Goal: Information Seeking & Learning: Learn about a topic

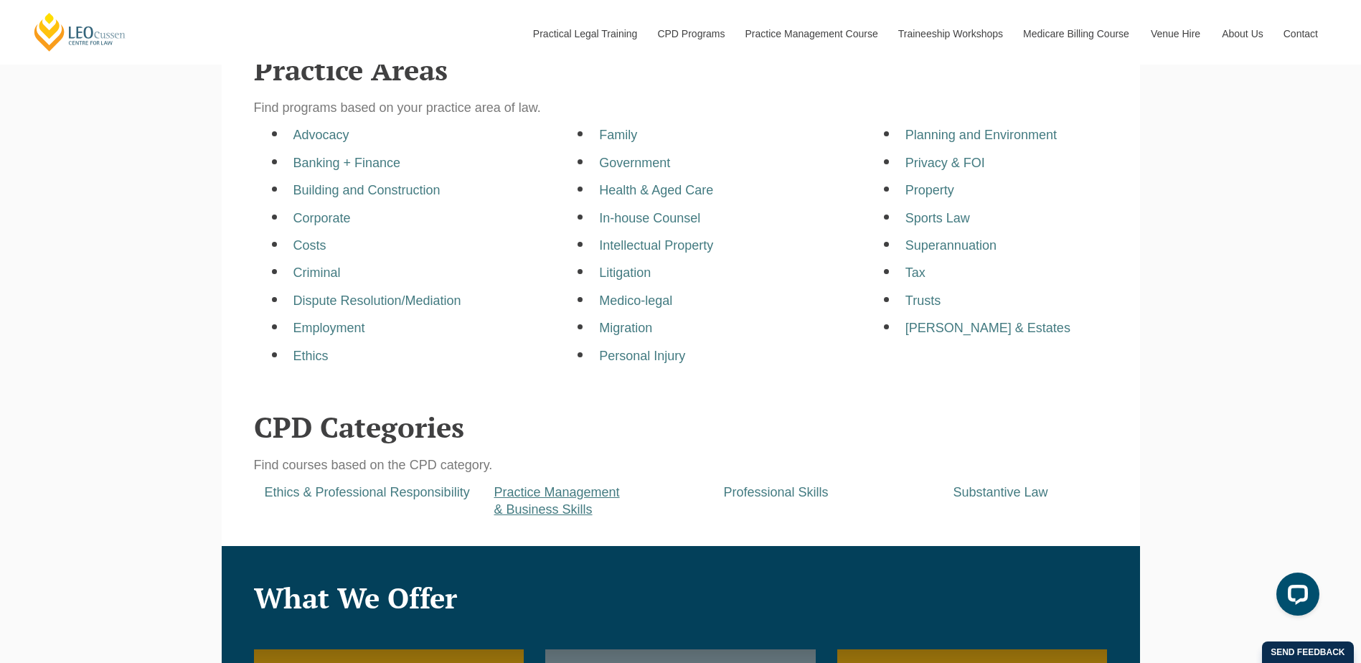
scroll to position [502, 0]
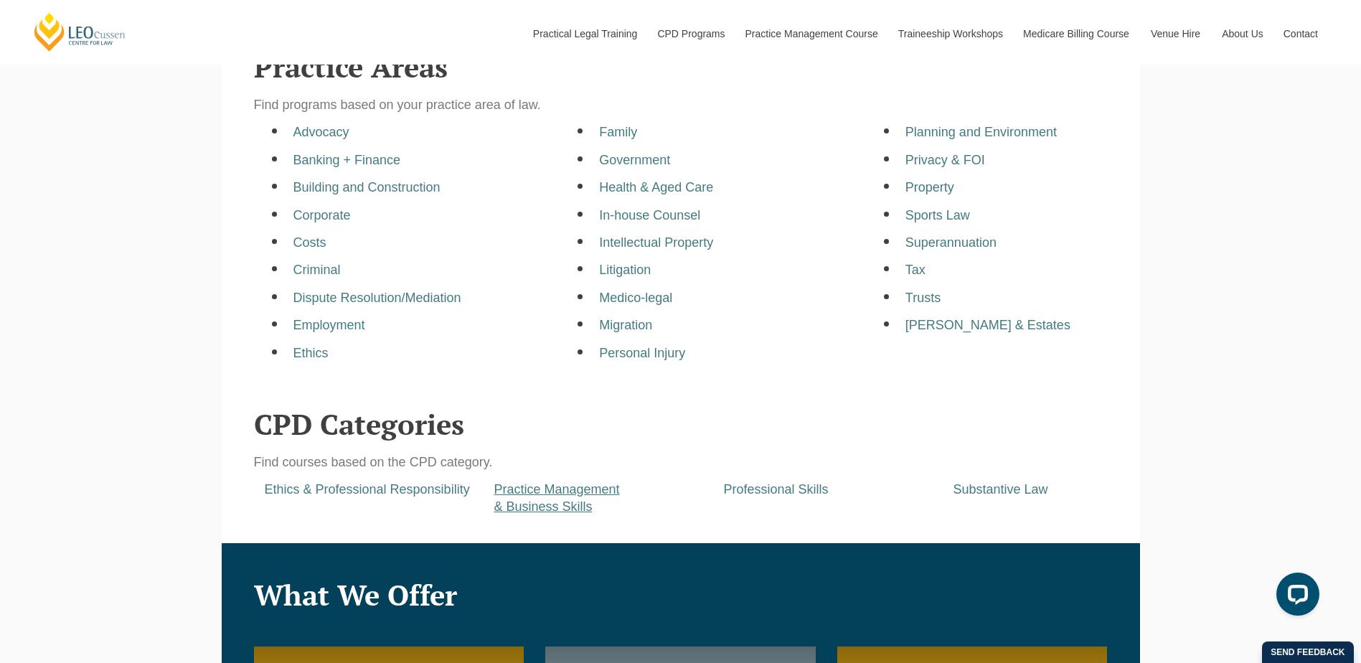
click at [533, 499] on a=pages/cpd-programs&taxons=pages/cpd-programs/cpd-category/practice-management-and-business-skills&_gl=1*1mx5mnk*_gcl_au*NDMwNjY4Mzc1LjE3NTYxNzY4OTI "Practice Management & Business Skills" at bounding box center [557, 497] width 126 height 31
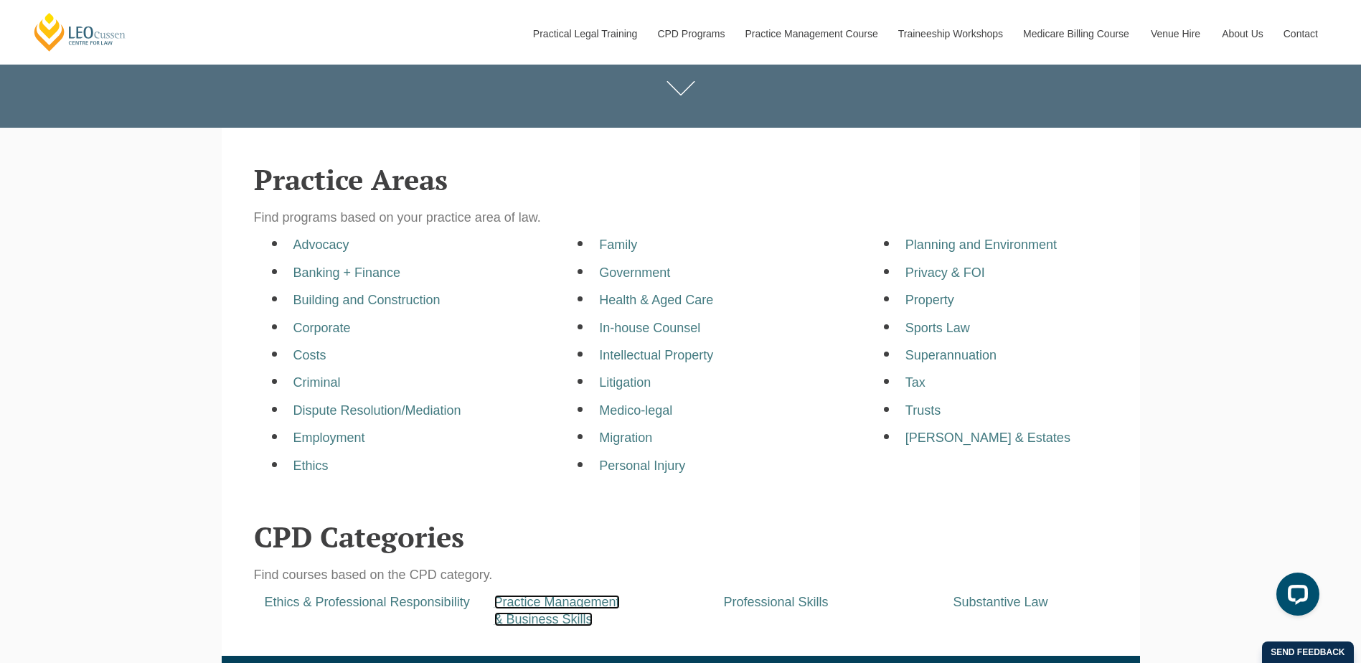
scroll to position [574, 0]
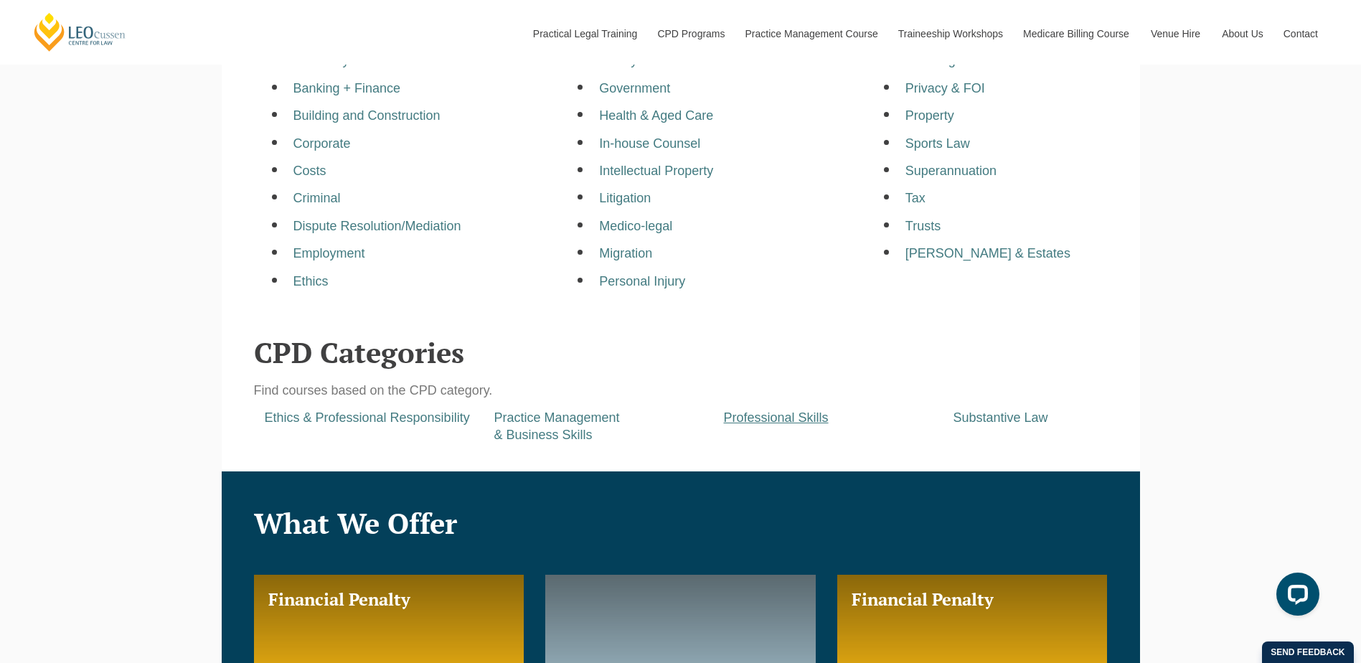
click at [778, 419] on a=pages/cpd-programs&taxons=pages/cpd-programs/cpd-category/professional-skills&_gl=1*zq9hn6*_gcl_au*NDMwNjY4Mzc1LjE3NTYxNzY4OTI "Professional Skills" at bounding box center [776, 417] width 105 height 14
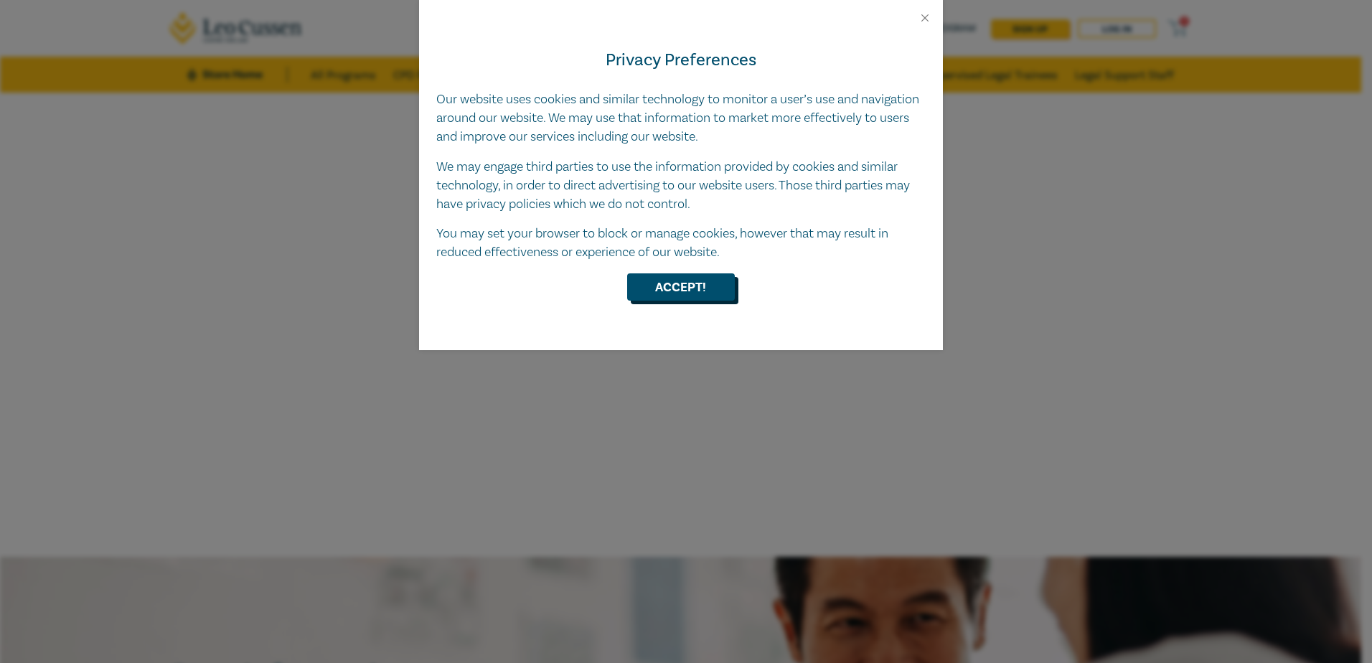
click at [682, 285] on button "Accept!" at bounding box center [681, 286] width 108 height 27
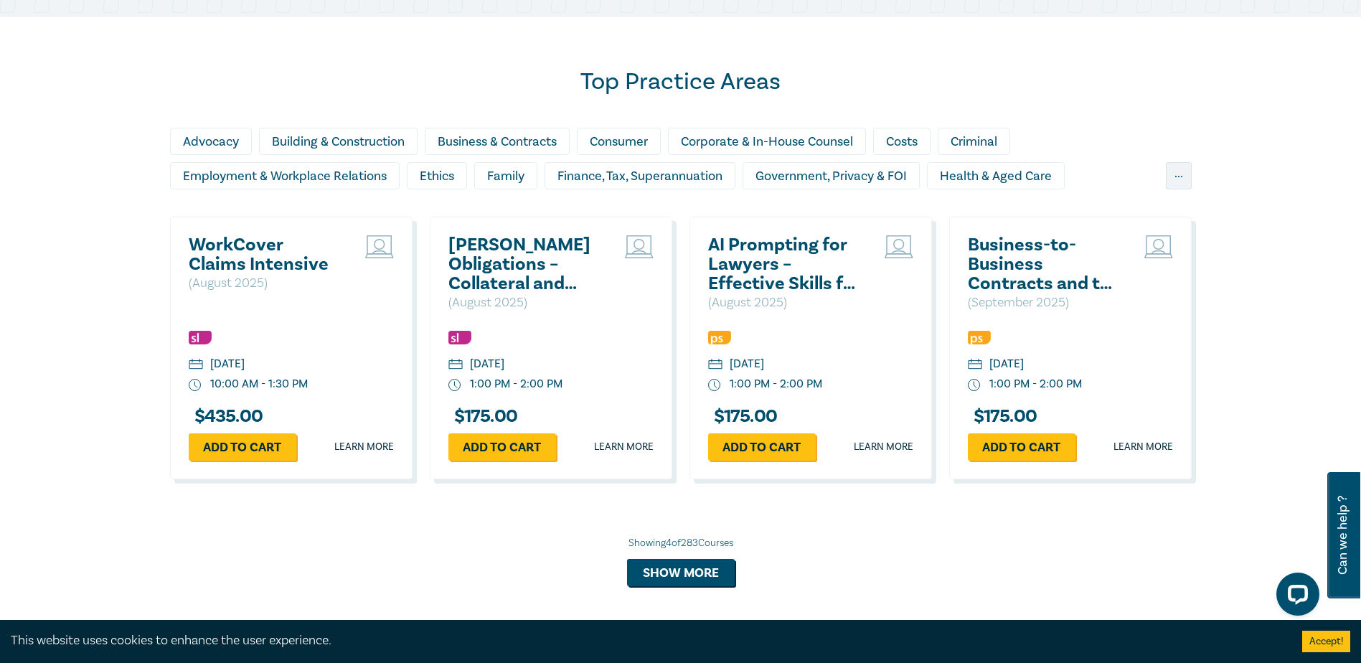
scroll to position [1076, 0]
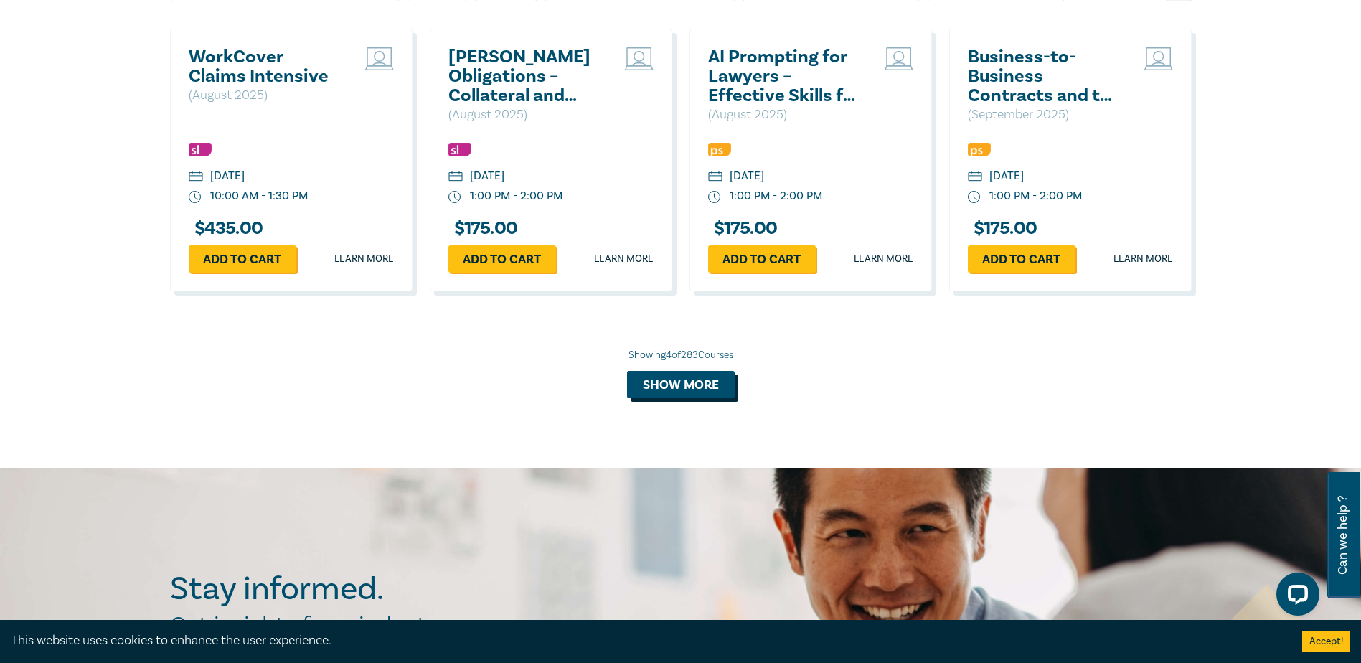
click at [711, 387] on button "Show more" at bounding box center [681, 384] width 108 height 27
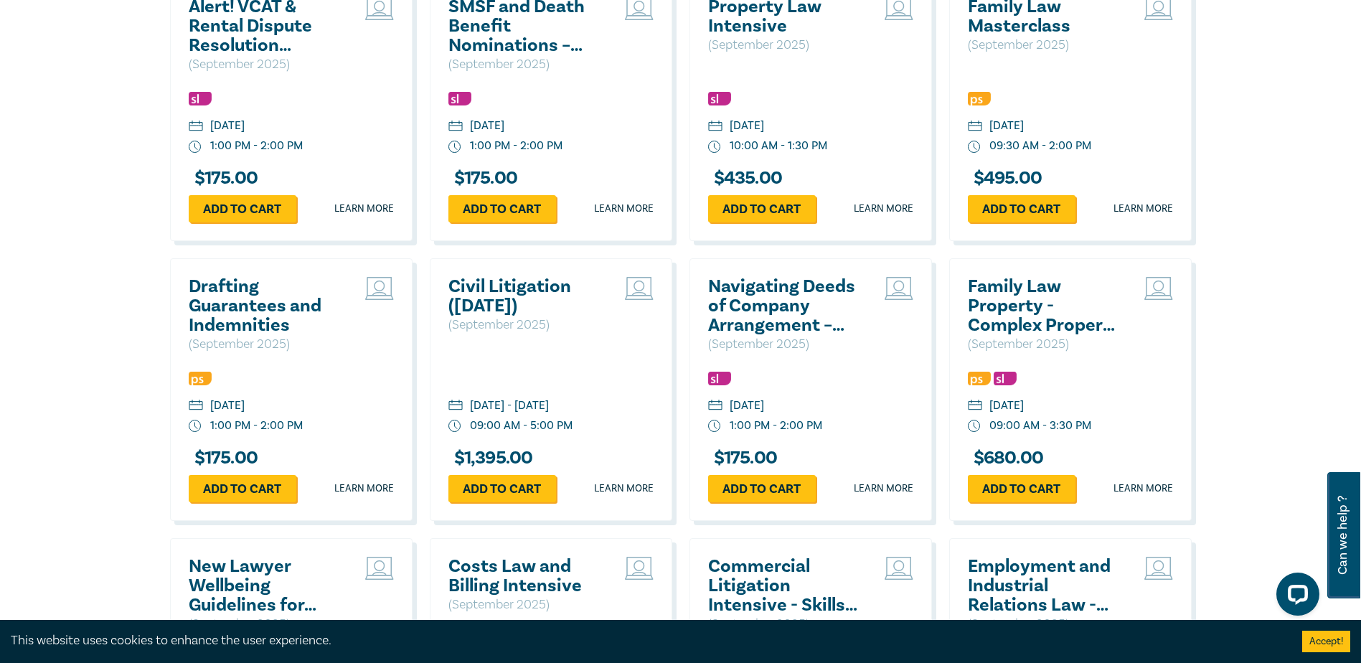
scroll to position [1722, 0]
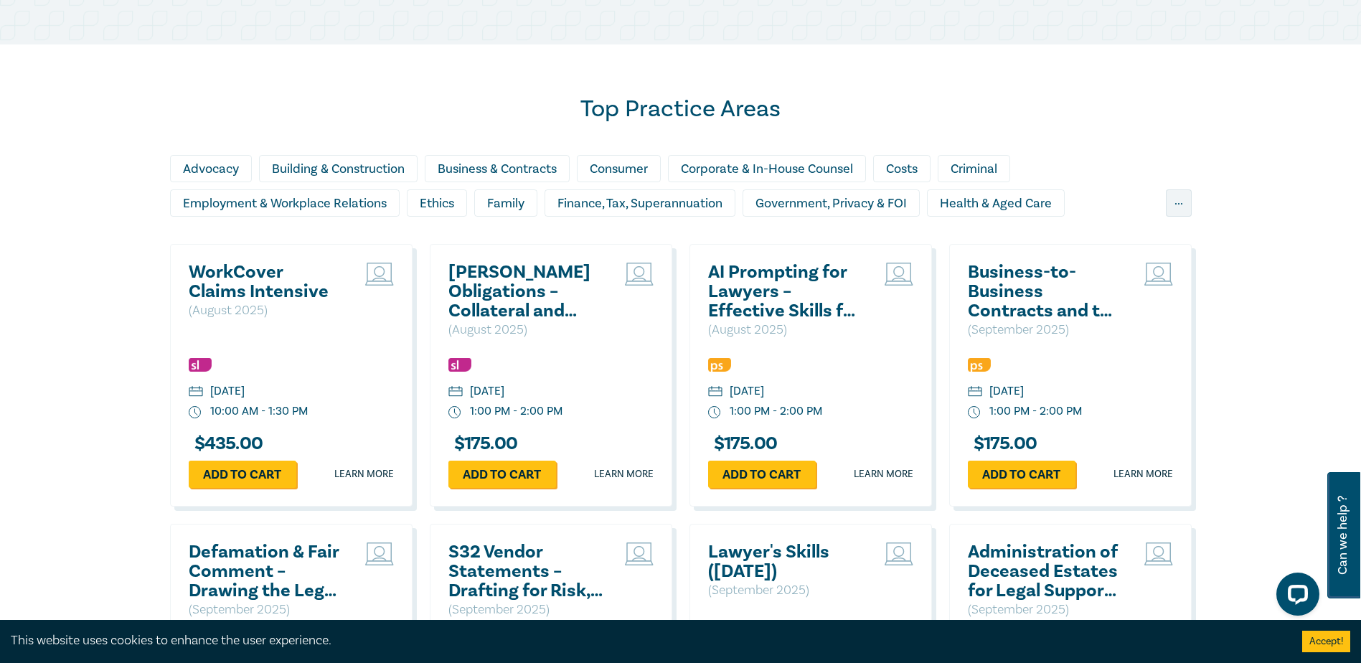
click at [755, 274] on h2 "AI Prompting for Lawyers – Effective Skills for Legal Practice" at bounding box center [785, 292] width 154 height 58
